Goal: Information Seeking & Learning: Learn about a topic

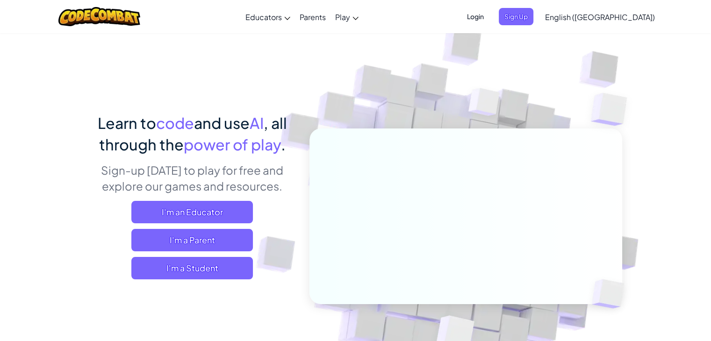
click at [489, 14] on span "Login" at bounding box center [475, 16] width 28 height 17
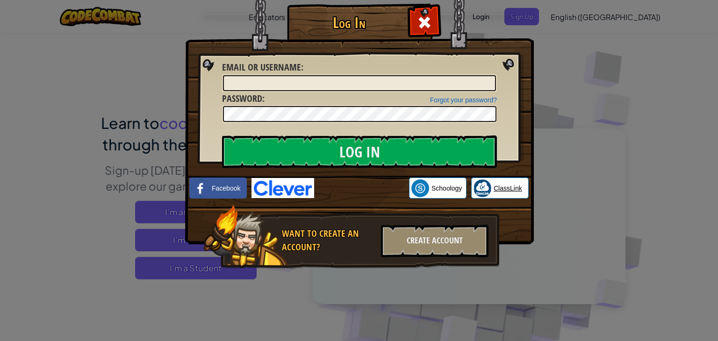
click at [511, 188] on span "ClassLink" at bounding box center [508, 188] width 29 height 9
click at [424, 20] on span at bounding box center [424, 22] width 15 height 15
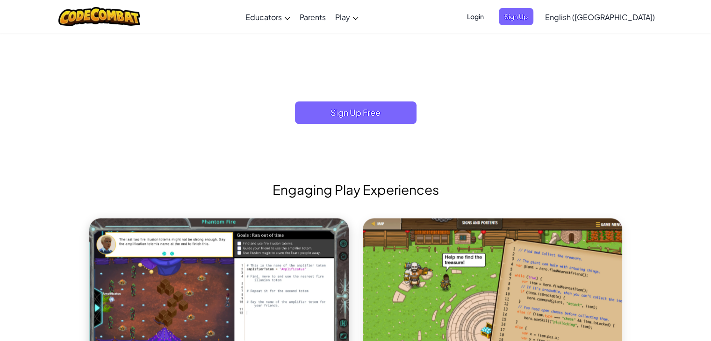
scroll to position [748, 0]
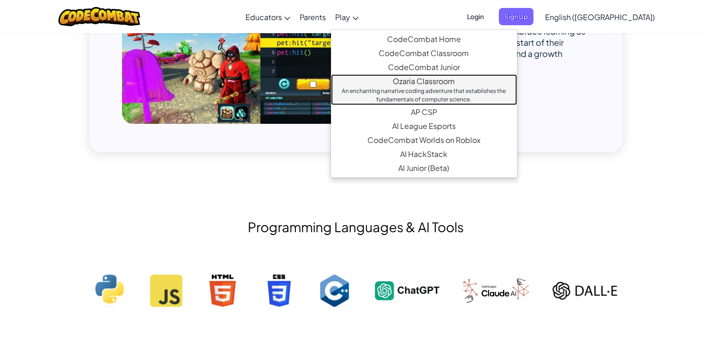
click at [459, 82] on link "Ozaria Classroom An enchanting narrative coding adventure that establishes the …" at bounding box center [424, 89] width 186 height 31
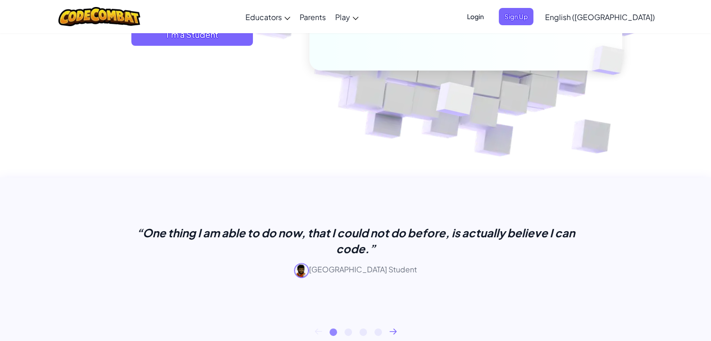
scroll to position [0, 0]
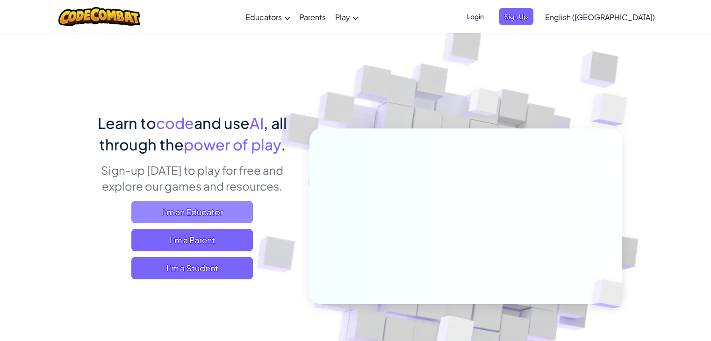
click at [221, 218] on span "I'm an Educator" at bounding box center [192, 212] width 122 height 22
